Goal: Use online tool/utility: Utilize a website feature to perform a specific function

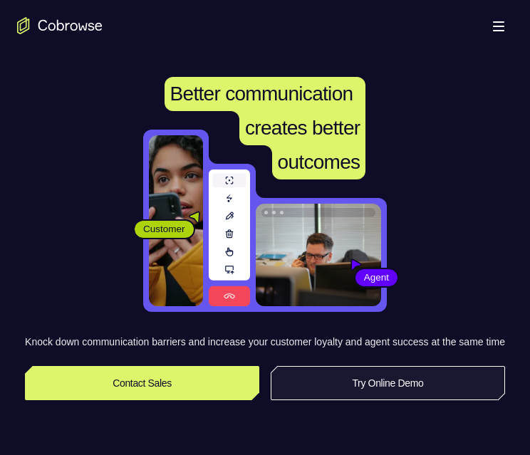
click at [342, 401] on link "Try Online Demo" at bounding box center [388, 383] width 234 height 34
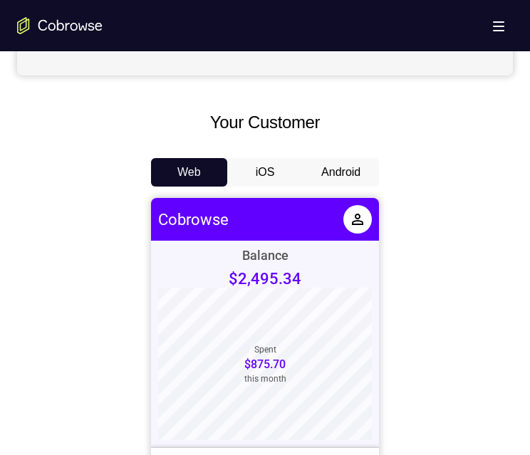
scroll to position [641, 0]
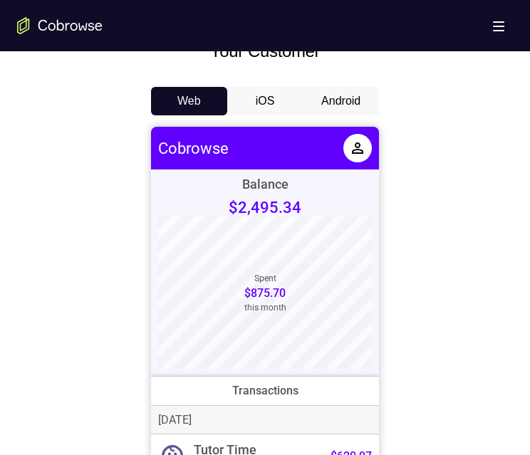
click at [353, 98] on button "Android" at bounding box center [341, 101] width 76 height 29
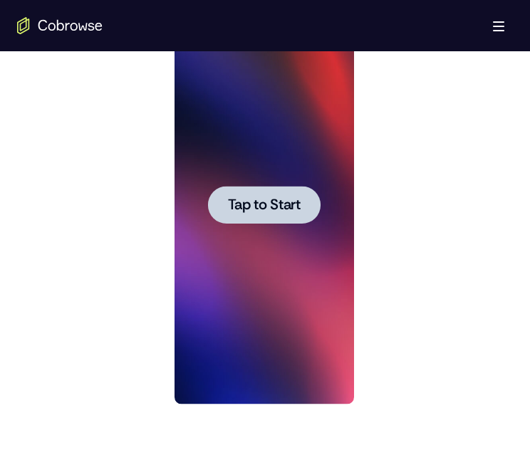
scroll to position [0, 0]
click at [269, 212] on span "Tap to Start" at bounding box center [263, 205] width 73 height 14
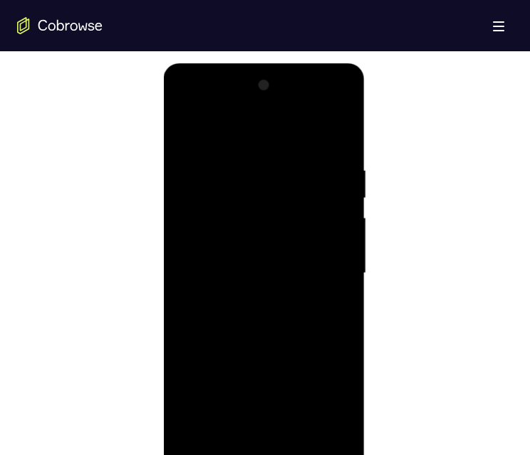
scroll to position [784, 0]
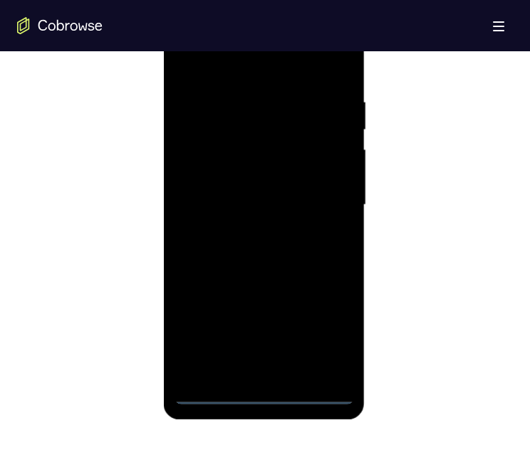
click at [269, 388] on div at bounding box center [264, 205] width 180 height 399
click at [260, 393] on div at bounding box center [264, 205] width 180 height 399
click at [324, 325] on div at bounding box center [264, 205] width 180 height 399
click at [259, 67] on div at bounding box center [264, 205] width 180 height 399
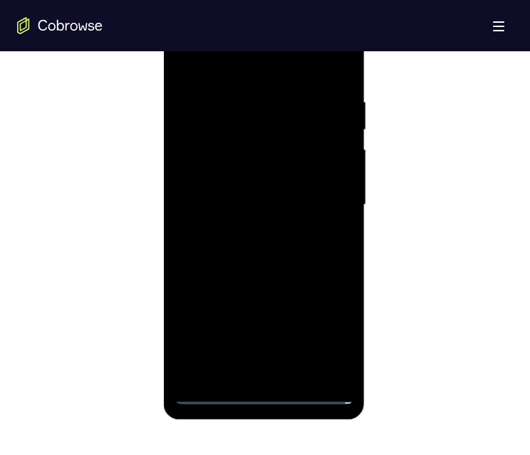
click at [223, 62] on div at bounding box center [264, 205] width 180 height 399
click at [324, 197] on div at bounding box center [264, 205] width 180 height 399
click at [247, 228] on div at bounding box center [264, 205] width 180 height 399
click at [239, 187] on div at bounding box center [264, 205] width 180 height 399
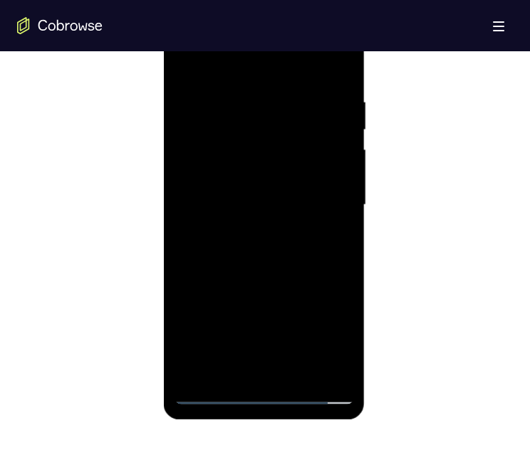
click at [234, 170] on div at bounding box center [264, 205] width 180 height 399
click at [252, 204] on div at bounding box center [264, 205] width 180 height 399
click at [272, 252] on div at bounding box center [264, 205] width 180 height 399
click at [286, 246] on div at bounding box center [264, 205] width 180 height 399
click at [300, 245] on div at bounding box center [264, 205] width 180 height 399
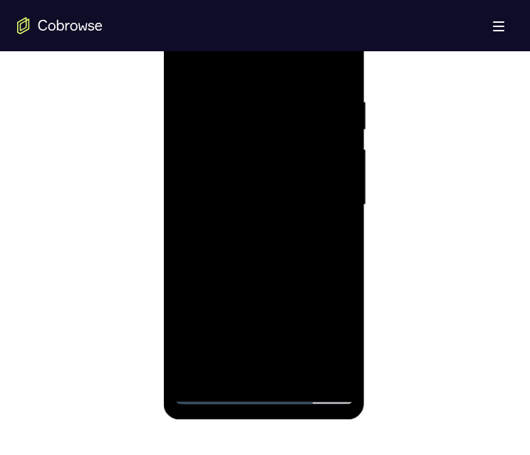
click at [345, 77] on div at bounding box center [264, 205] width 180 height 399
click at [233, 91] on div at bounding box center [264, 205] width 180 height 399
click at [311, 229] on div at bounding box center [264, 205] width 180 height 399
click at [331, 211] on div at bounding box center [264, 205] width 180 height 399
click at [329, 197] on div at bounding box center [264, 205] width 180 height 399
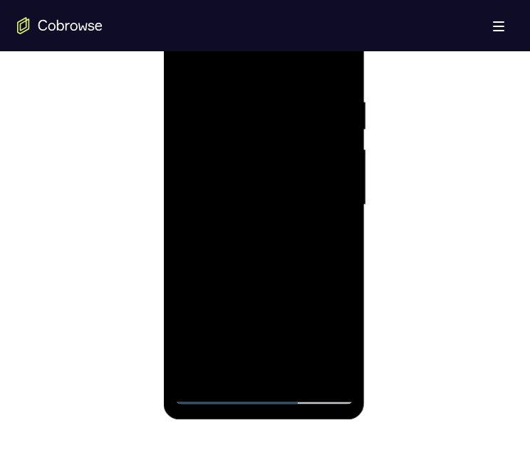
click at [329, 197] on div at bounding box center [264, 205] width 180 height 399
click at [337, 197] on div at bounding box center [264, 205] width 180 height 399
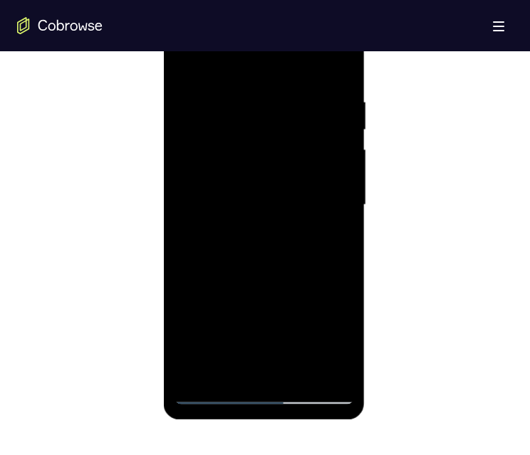
click at [331, 202] on div at bounding box center [264, 205] width 180 height 399
click at [340, 195] on div at bounding box center [264, 205] width 180 height 399
click at [334, 244] on div at bounding box center [264, 205] width 180 height 399
click at [336, 247] on div at bounding box center [264, 205] width 180 height 399
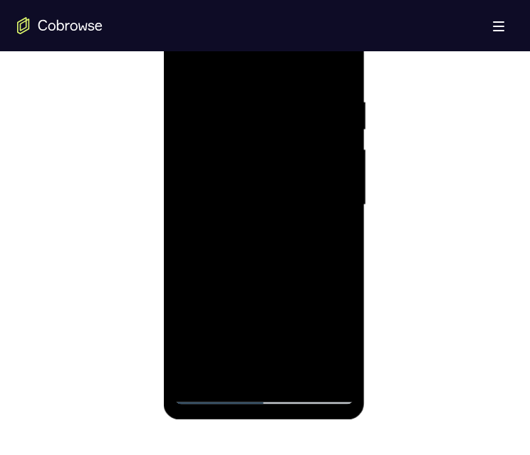
click at [347, 215] on div at bounding box center [264, 205] width 180 height 399
click at [339, 204] on div at bounding box center [264, 205] width 180 height 399
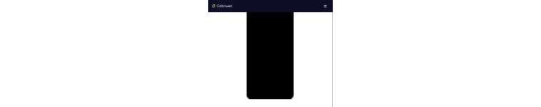
scroll to position [0, 0]
